Goal: Navigation & Orientation: Find specific page/section

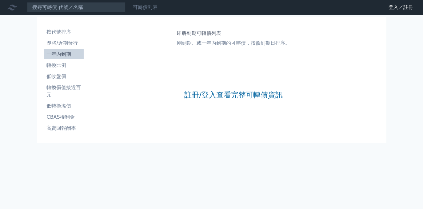
click at [133, 10] on link "可轉債列表" at bounding box center [145, 7] width 25 height 6
